Goal: Information Seeking & Learning: Learn about a topic

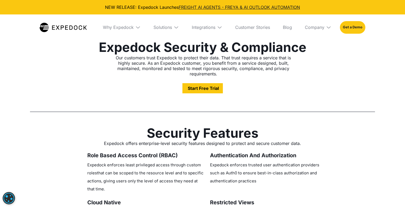
select select
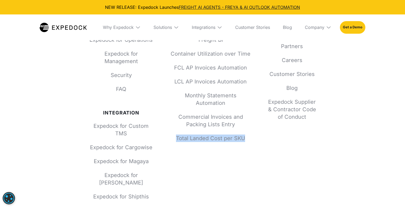
scroll to position [966, 0]
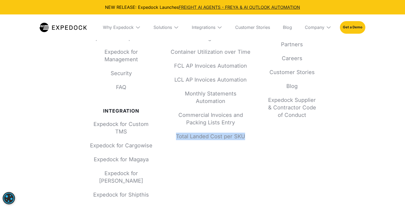
click at [290, 88] on div "About Us Investors Press Partners Careers Customer Stories Blog Expedock Suppli…" at bounding box center [292, 59] width 48 height 120
click at [289, 87] on link "Blog" at bounding box center [292, 85] width 48 height 7
click at [291, 82] on link "Blog" at bounding box center [292, 85] width 48 height 7
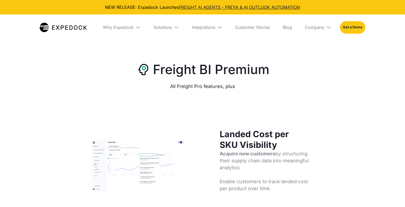
select select
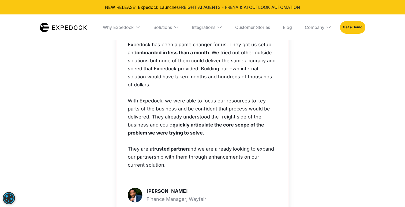
scroll to position [1416, 0]
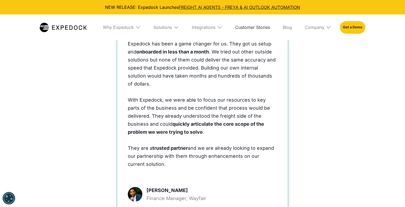
click at [264, 28] on link "Customer Stories" at bounding box center [252, 27] width 43 height 26
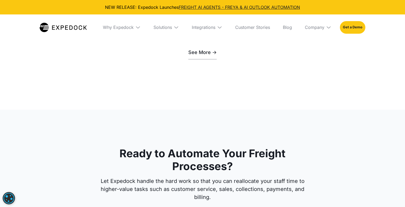
scroll to position [2028, 0]
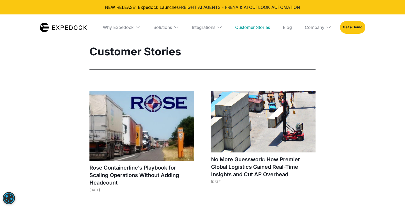
select select
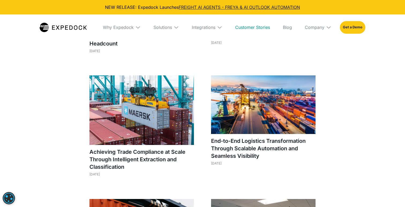
scroll to position [147, 0]
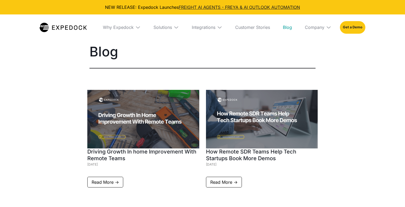
select select
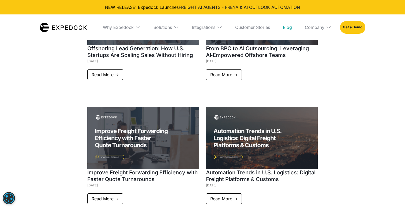
scroll to position [481, 0]
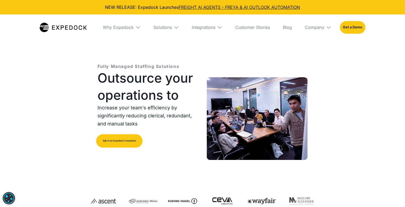
select select
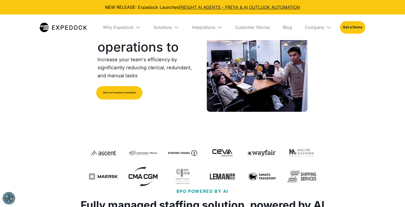
scroll to position [51, 0]
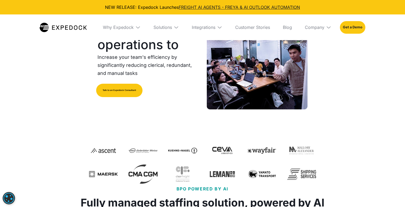
click at [116, 100] on div "Talk to an Expedock Consultant" at bounding box center [119, 104] width 45 height 40
click at [117, 94] on link "Talk to an Expedock Consultant" at bounding box center [119, 90] width 46 height 13
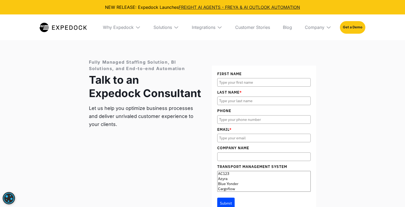
scroll to position [2801, 0]
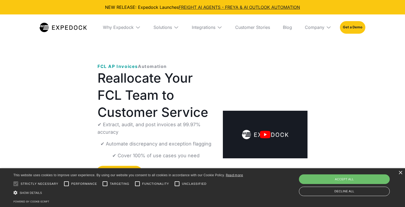
select select
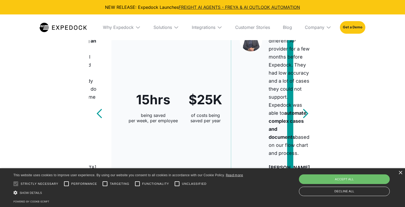
scroll to position [260, 0]
click at [401, 175] on div "×" at bounding box center [400, 173] width 4 height 4
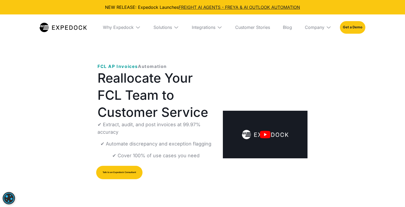
scroll to position [0, 0]
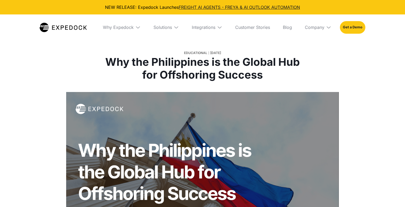
select select
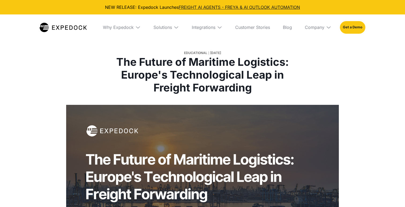
select select
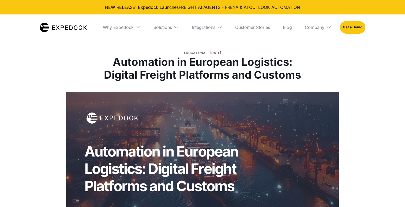
select select
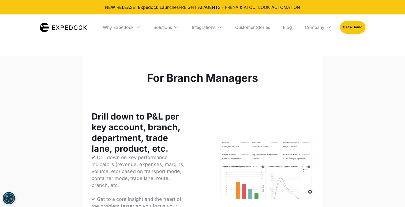
select select
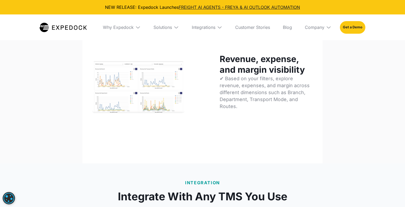
scroll to position [1128, 0]
